Goal: Check status

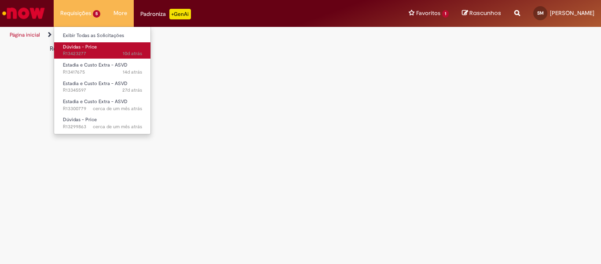
click at [84, 55] on span "10d atrás 10 dias atrás R13423277" at bounding box center [102, 53] width 79 height 7
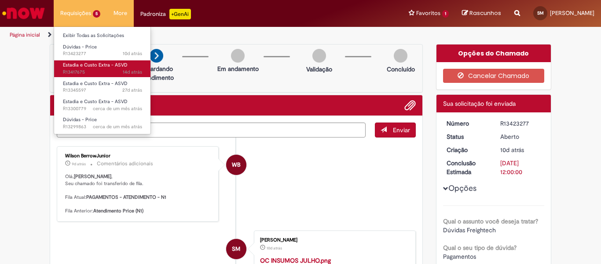
click at [85, 64] on span "Estadia e Custo Extra - ASVD" at bounding box center [95, 65] width 65 height 7
